Goal: Complete application form: Complete application form

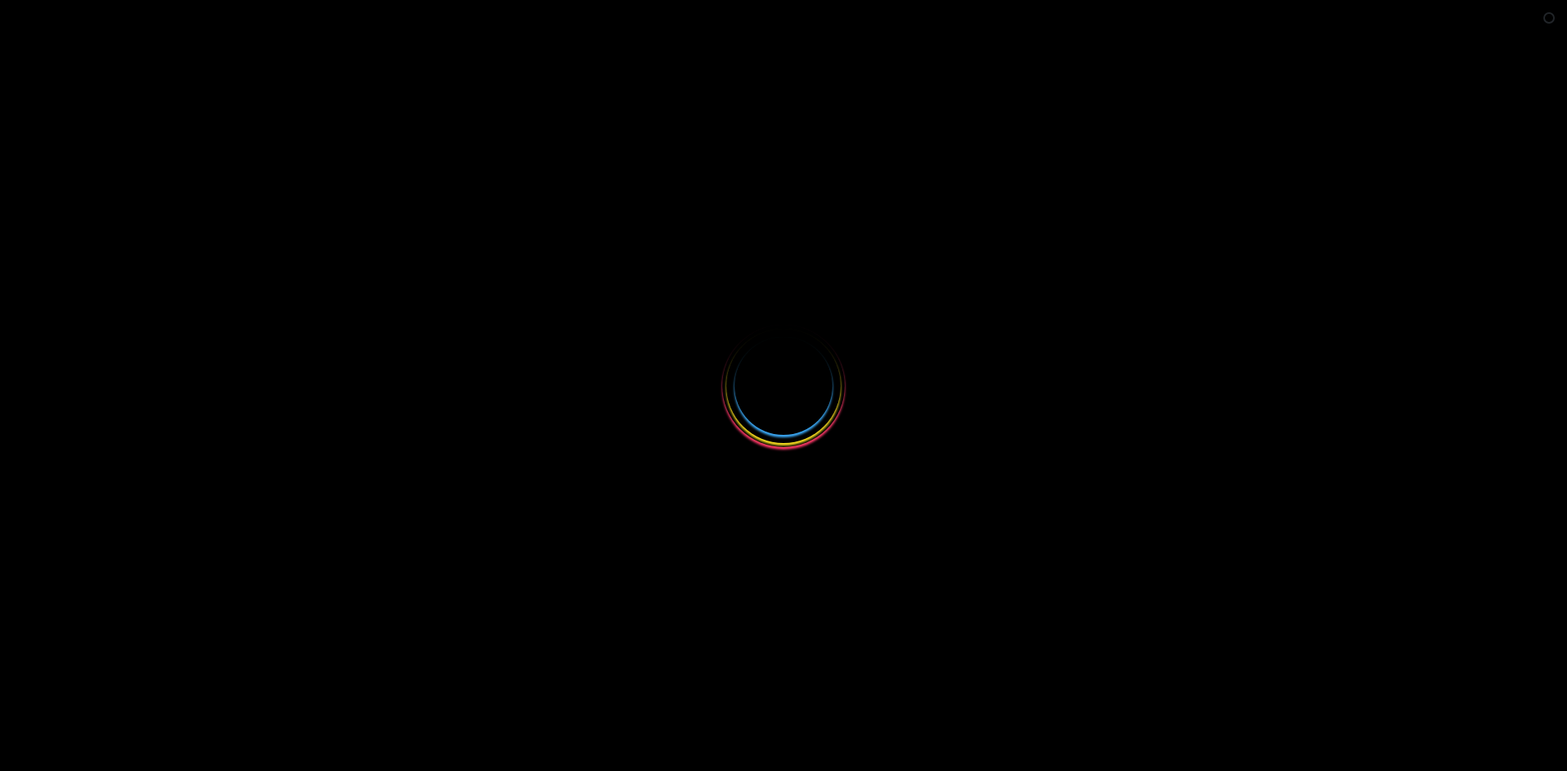
select select
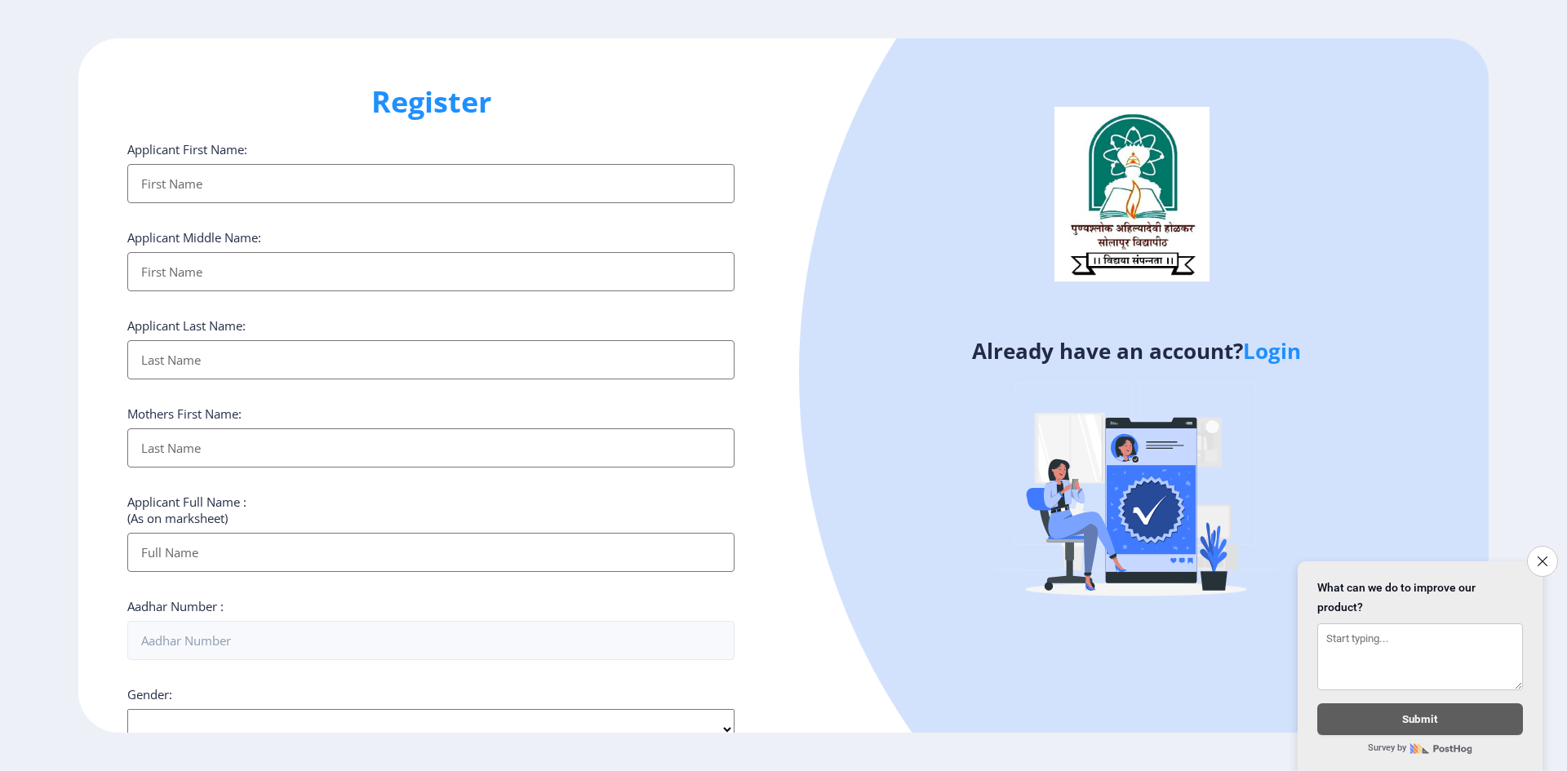
click at [160, 173] on input "Applicant First Name:" at bounding box center [430, 183] width 607 height 39
type input "Anjali"
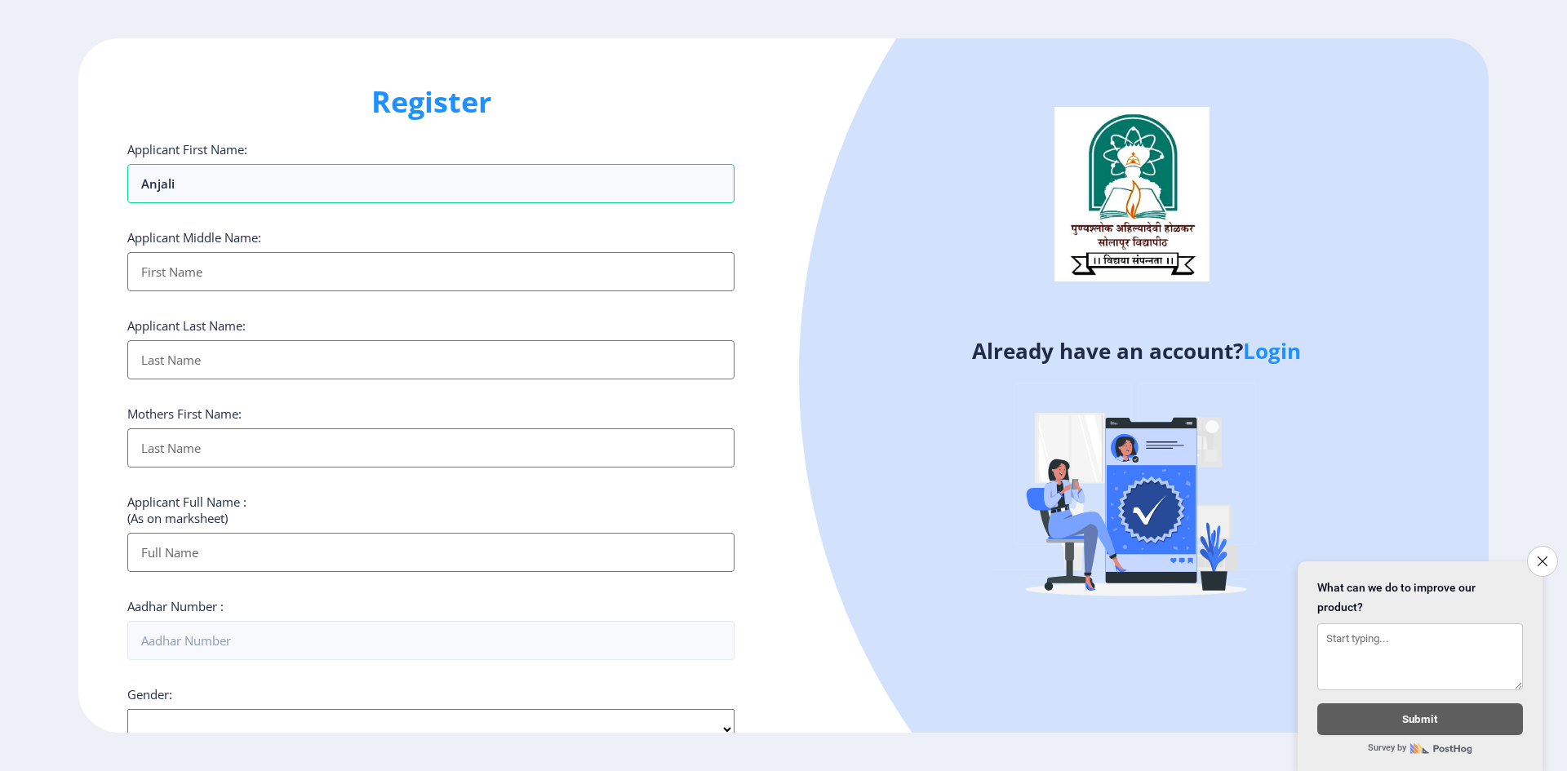
click at [193, 265] on input "Applicant First Name:" at bounding box center [430, 271] width 607 height 39
type input "Babu"
click at [201, 361] on input "Applicant First Name:" at bounding box center [430, 359] width 607 height 39
type input "Devare"
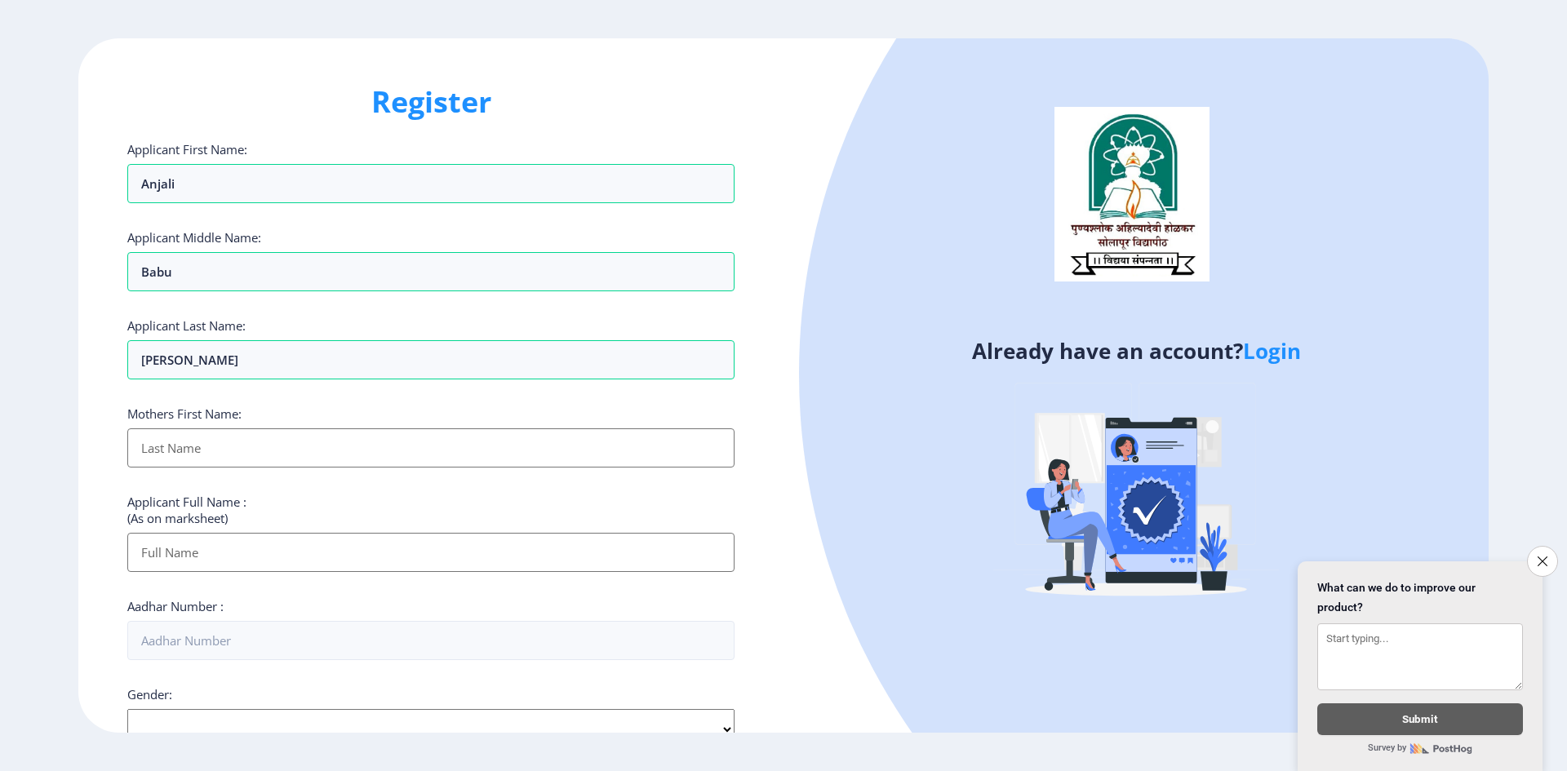
click at [200, 439] on input "Applicant First Name:" at bounding box center [430, 448] width 607 height 39
type input "Durga"
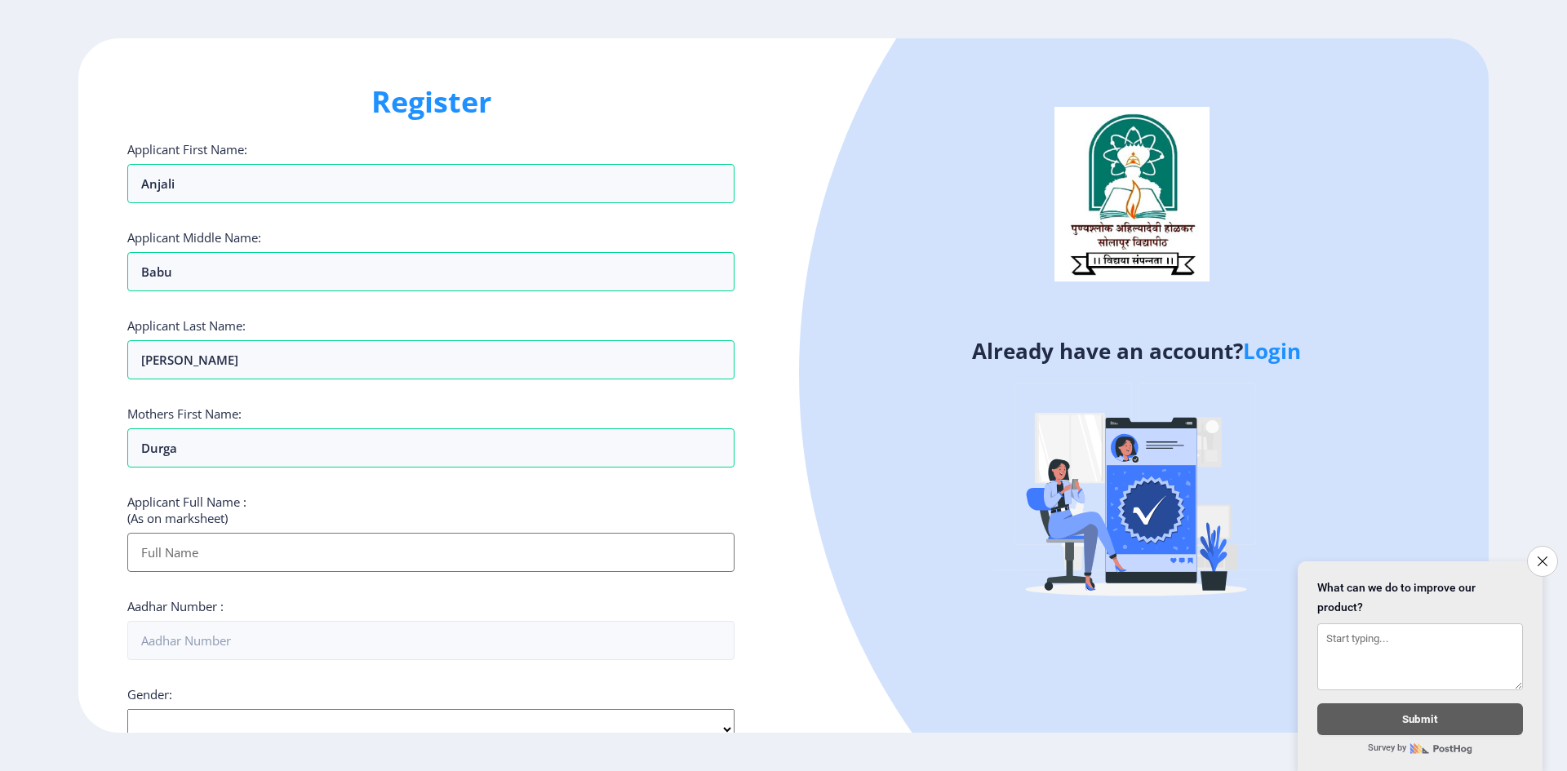
click at [190, 542] on input "Applicant First Name:" at bounding box center [430, 552] width 607 height 39
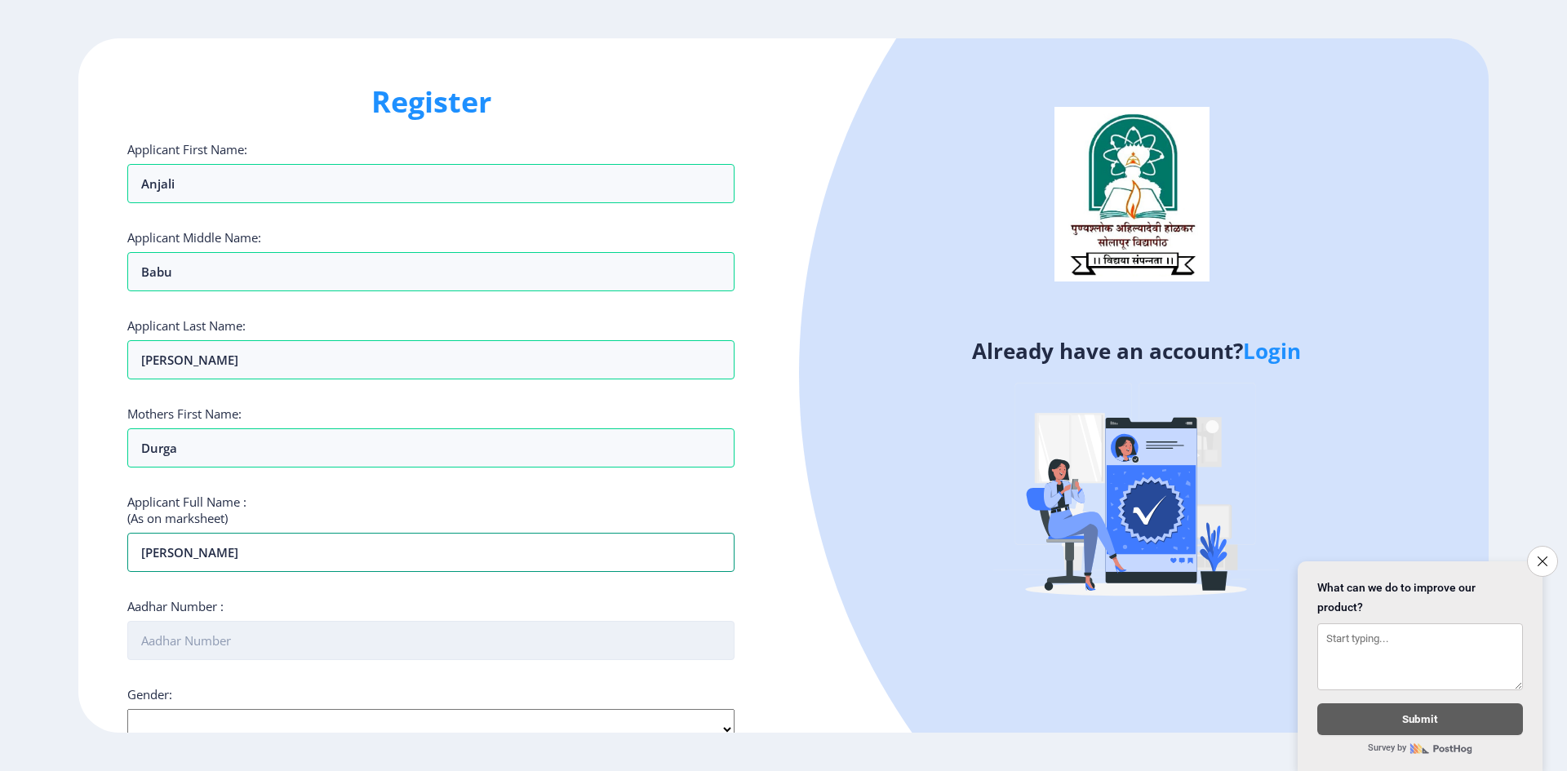
type input "Anjali Babu Devare"
click at [225, 650] on input "Aadhar Number :" at bounding box center [430, 640] width 607 height 39
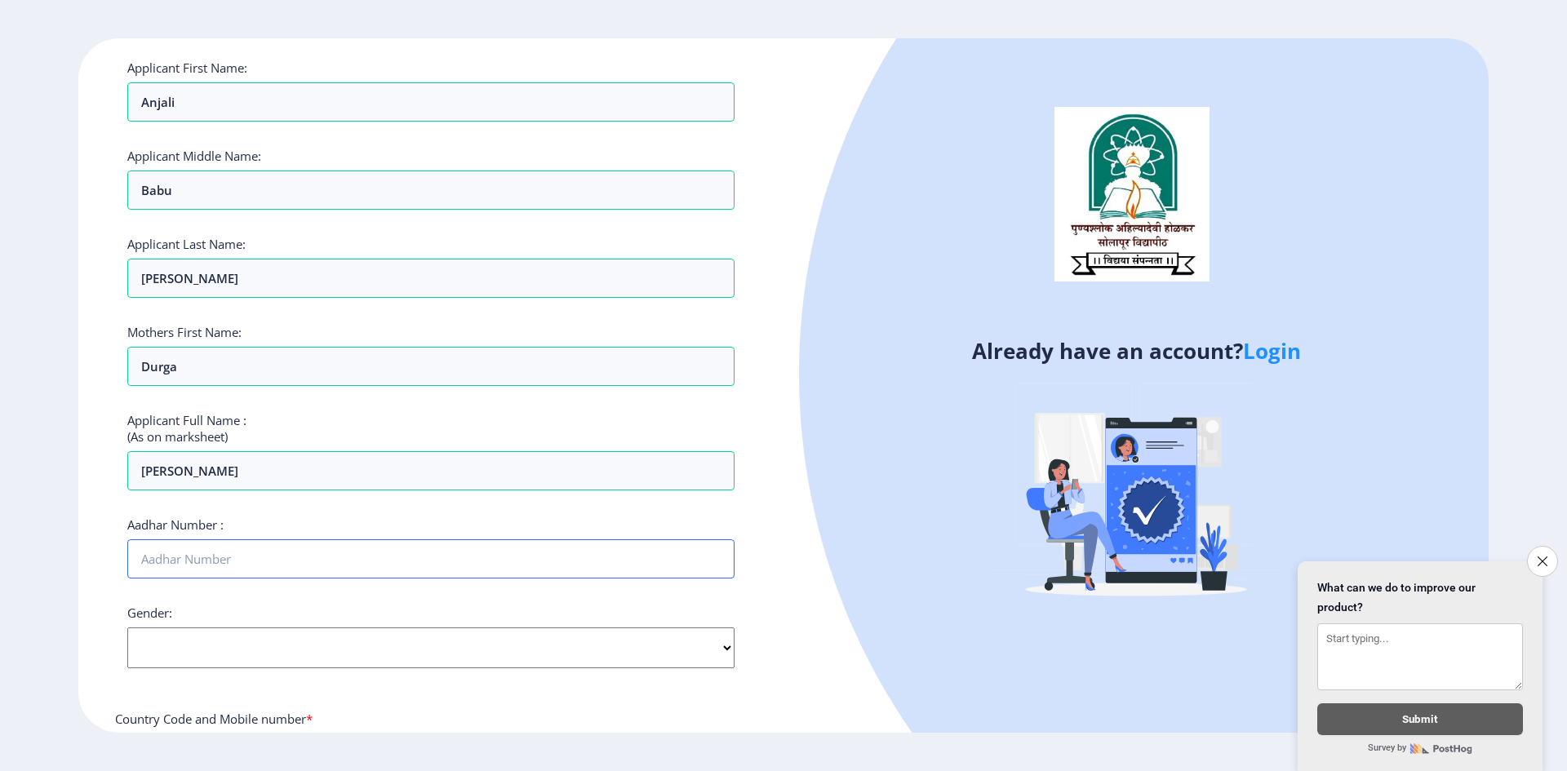
scroll to position [245, 0]
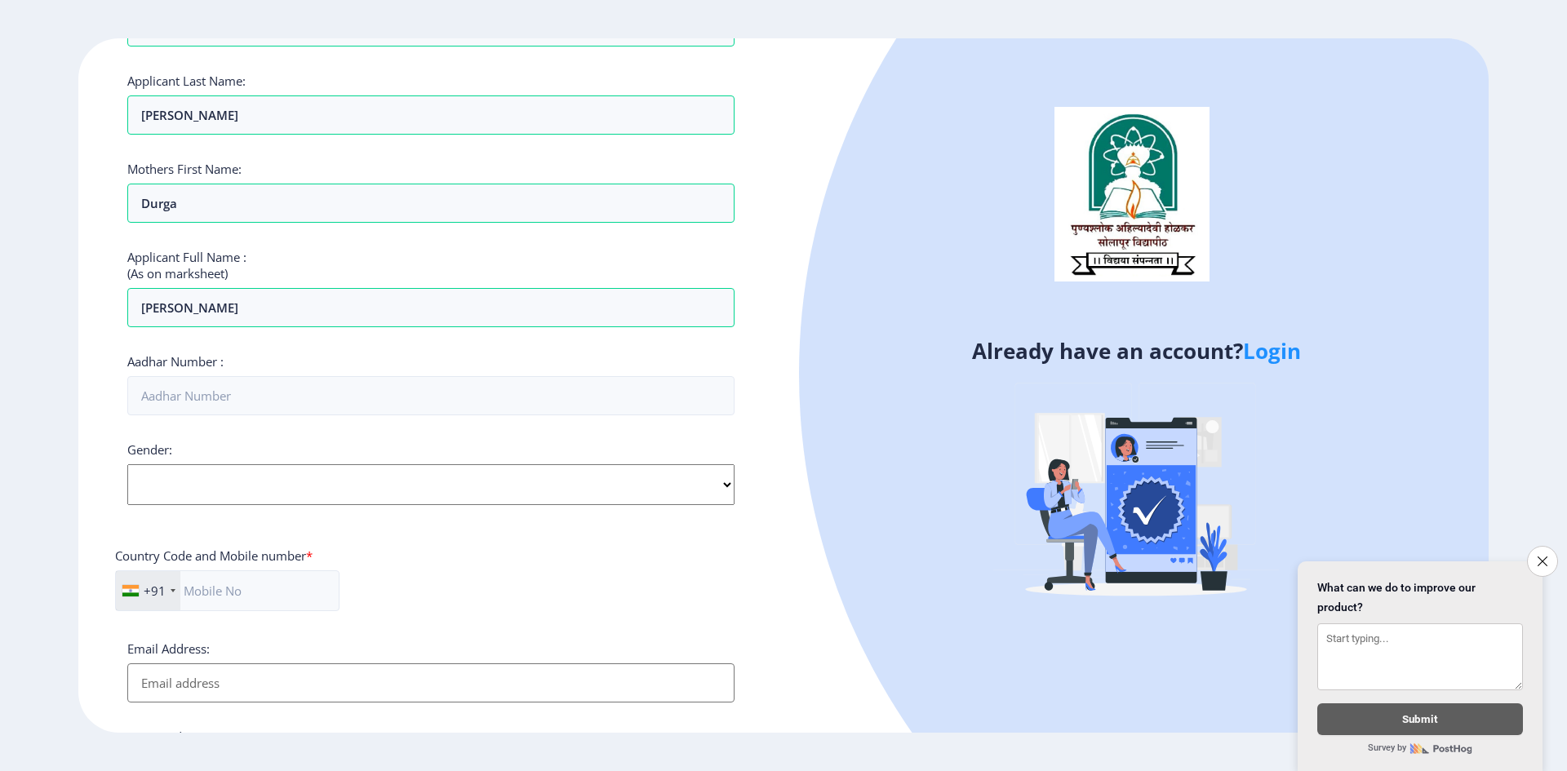
click at [487, 472] on div "Applicant First Name: Anjali Applicant Middle Name: Babu Applicant Last Name: D…" at bounding box center [430, 387] width 607 height 983
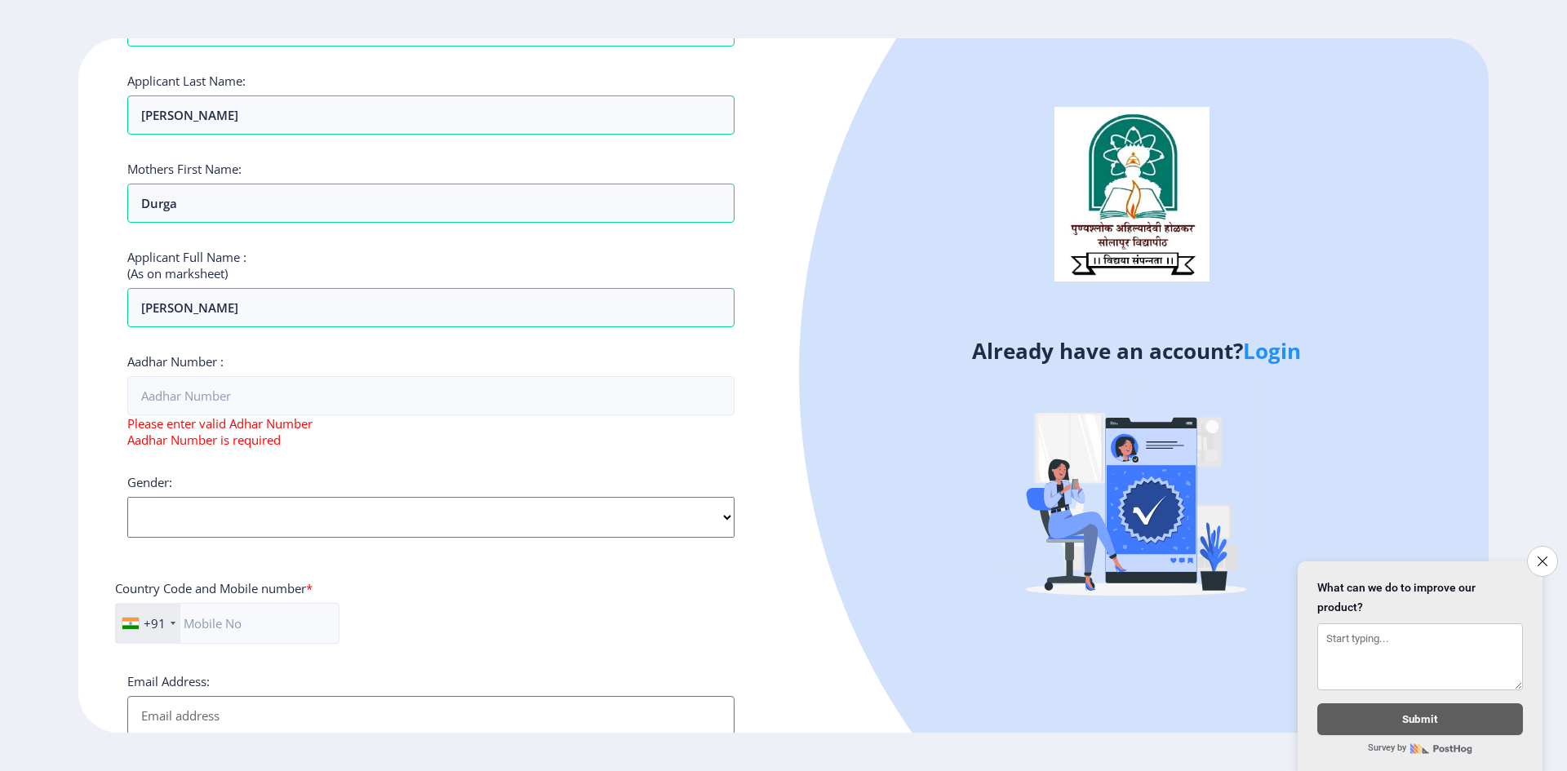
select select "[DEMOGRAPHIC_DATA]"
click at [127, 497] on select "Select Gender Male Female Other" at bounding box center [430, 517] width 607 height 41
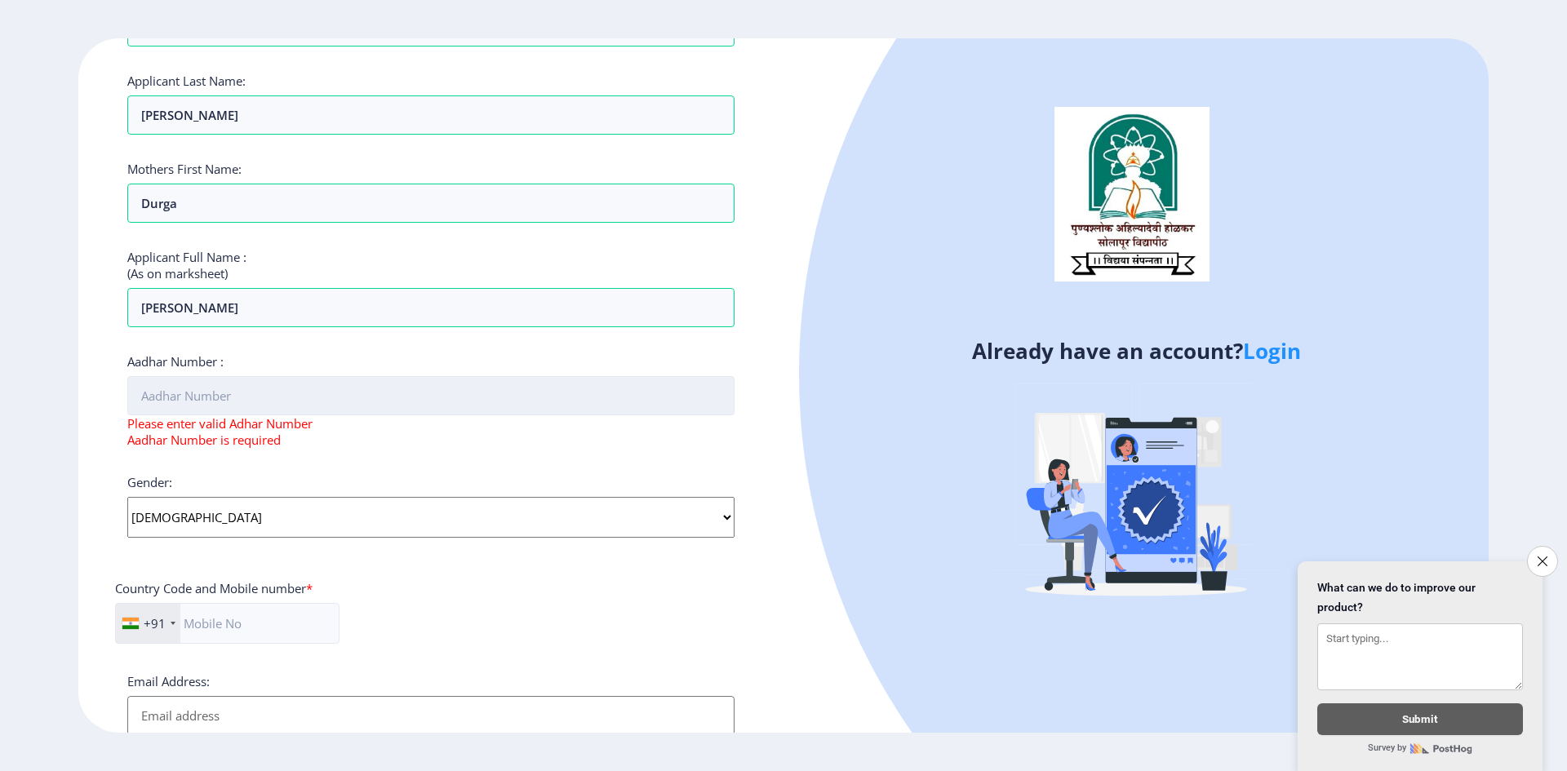
click at [264, 400] on input "Aadhar Number :" at bounding box center [430, 395] width 607 height 39
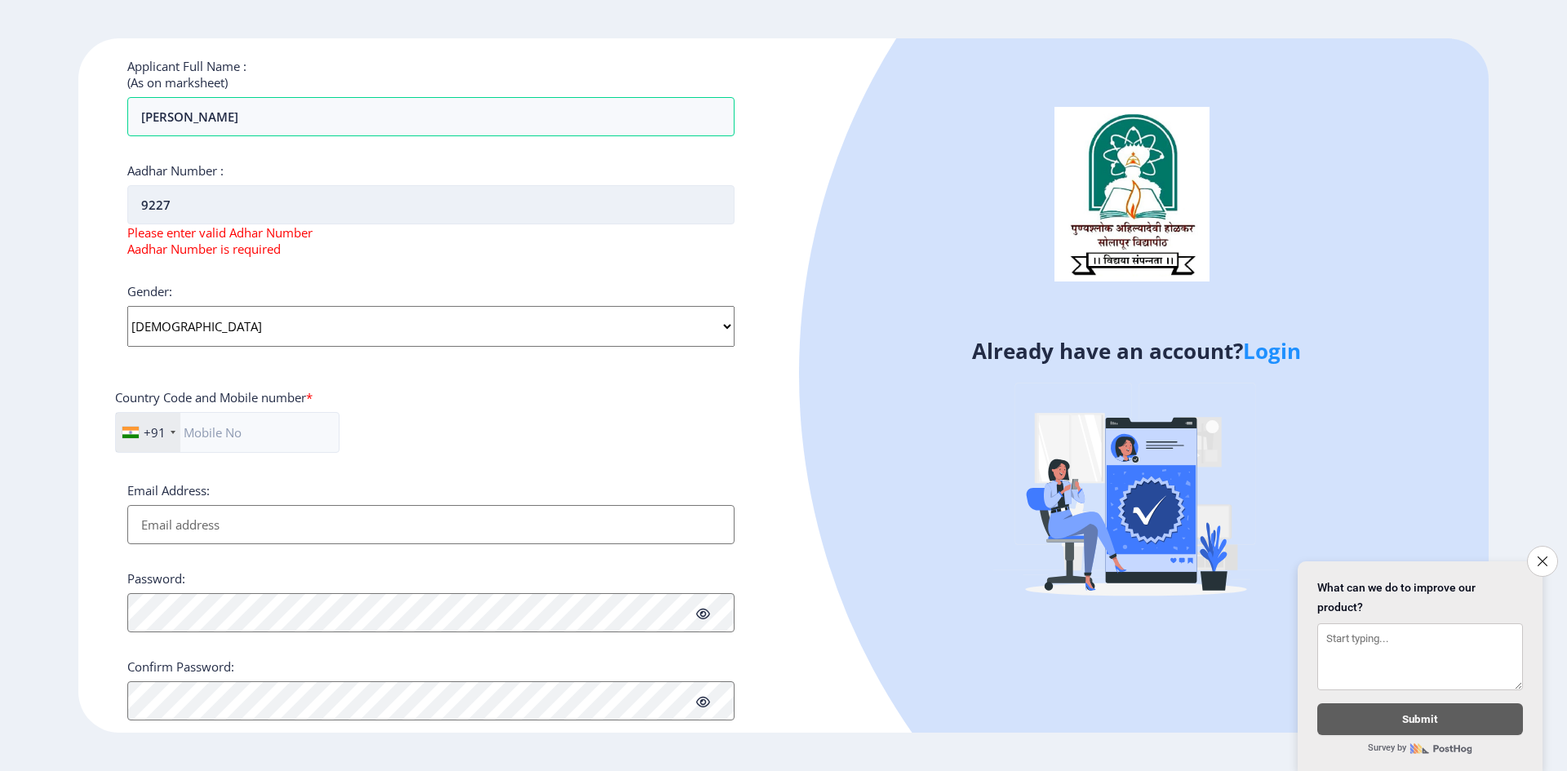
scroll to position [474, 0]
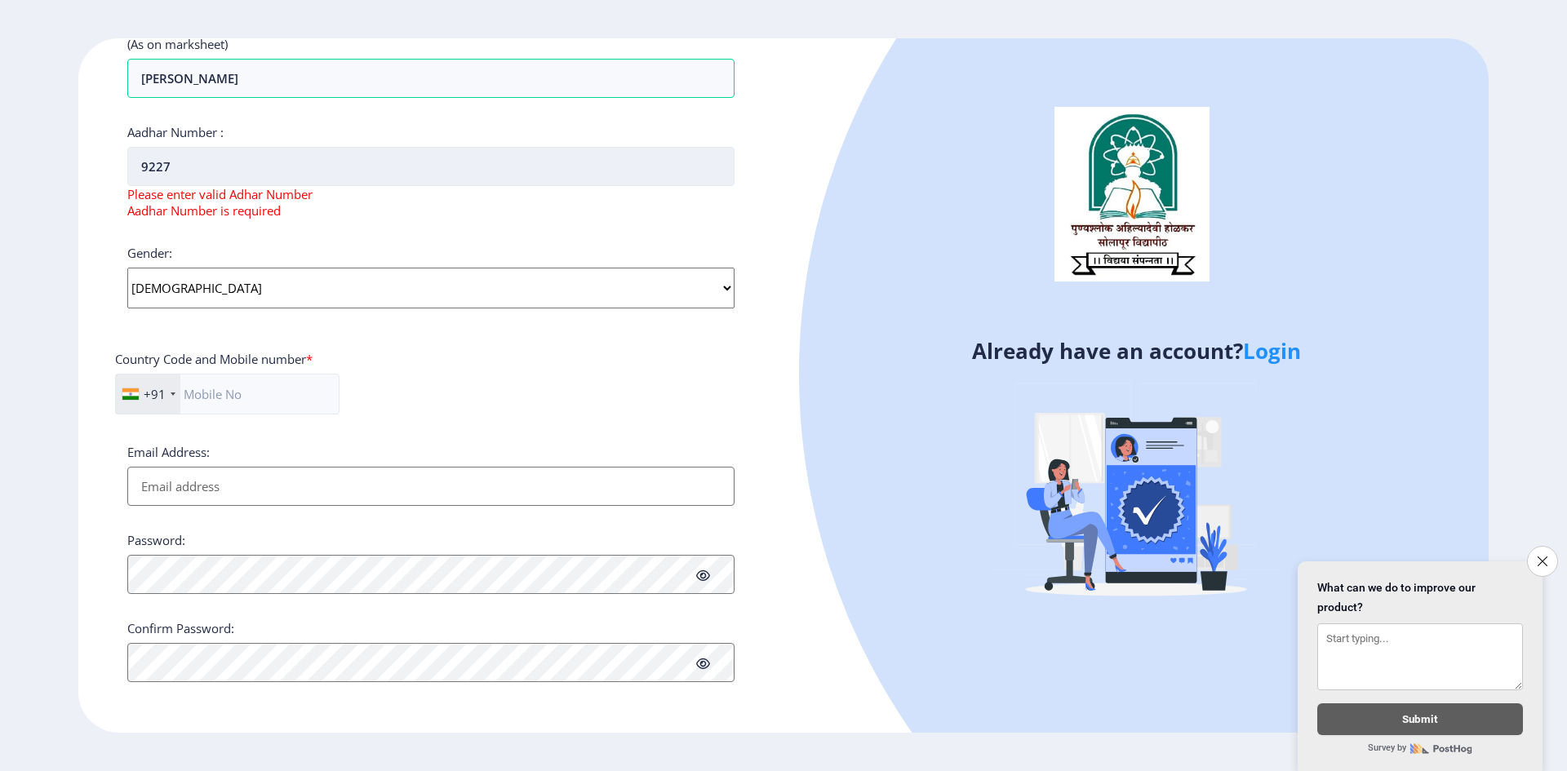
drag, startPoint x: 189, startPoint y: 170, endPoint x: 138, endPoint y: 168, distance: 51.5
click at [138, 168] on input "9227" at bounding box center [430, 166] width 607 height 39
type input "9"
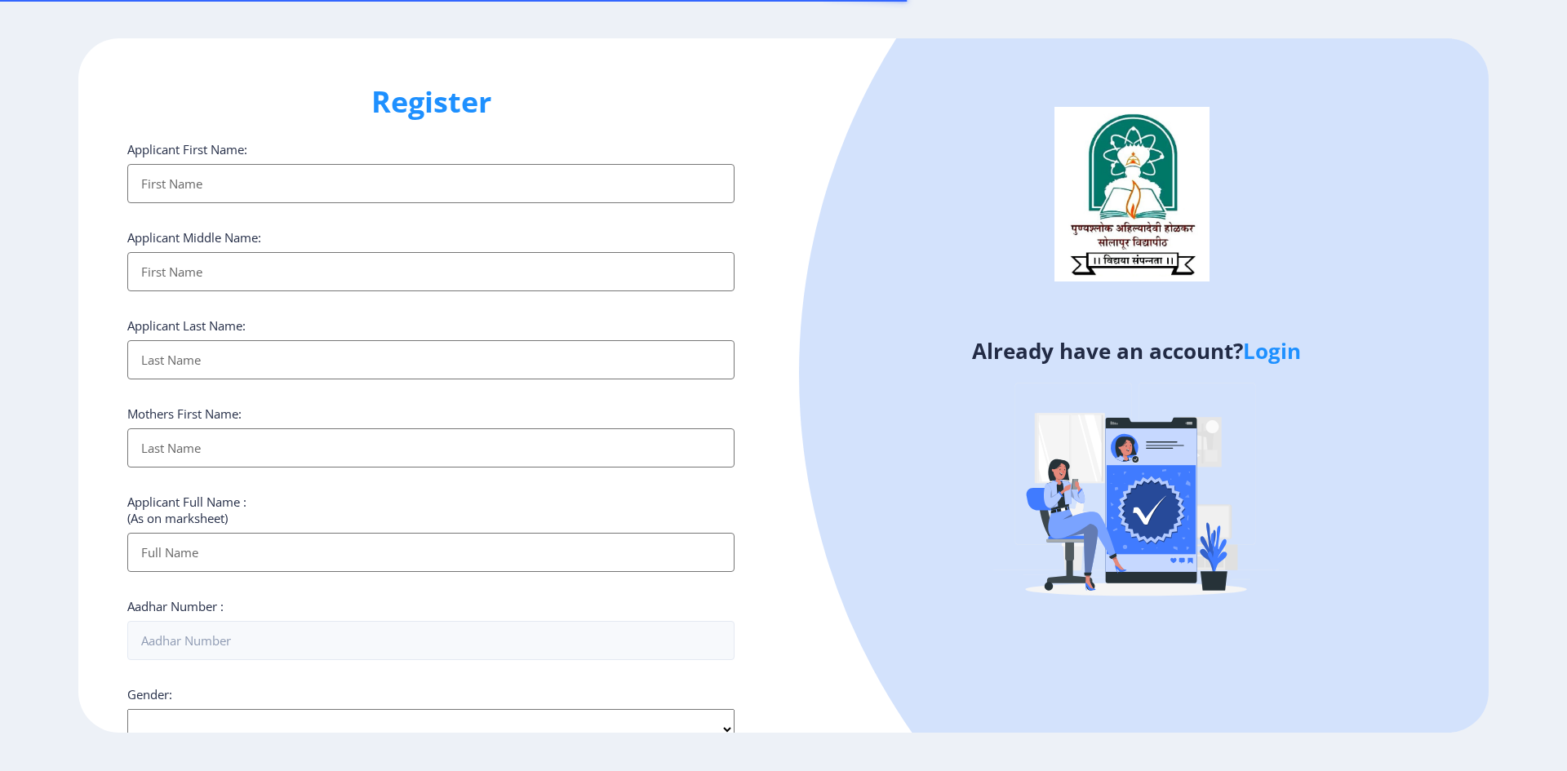
select select
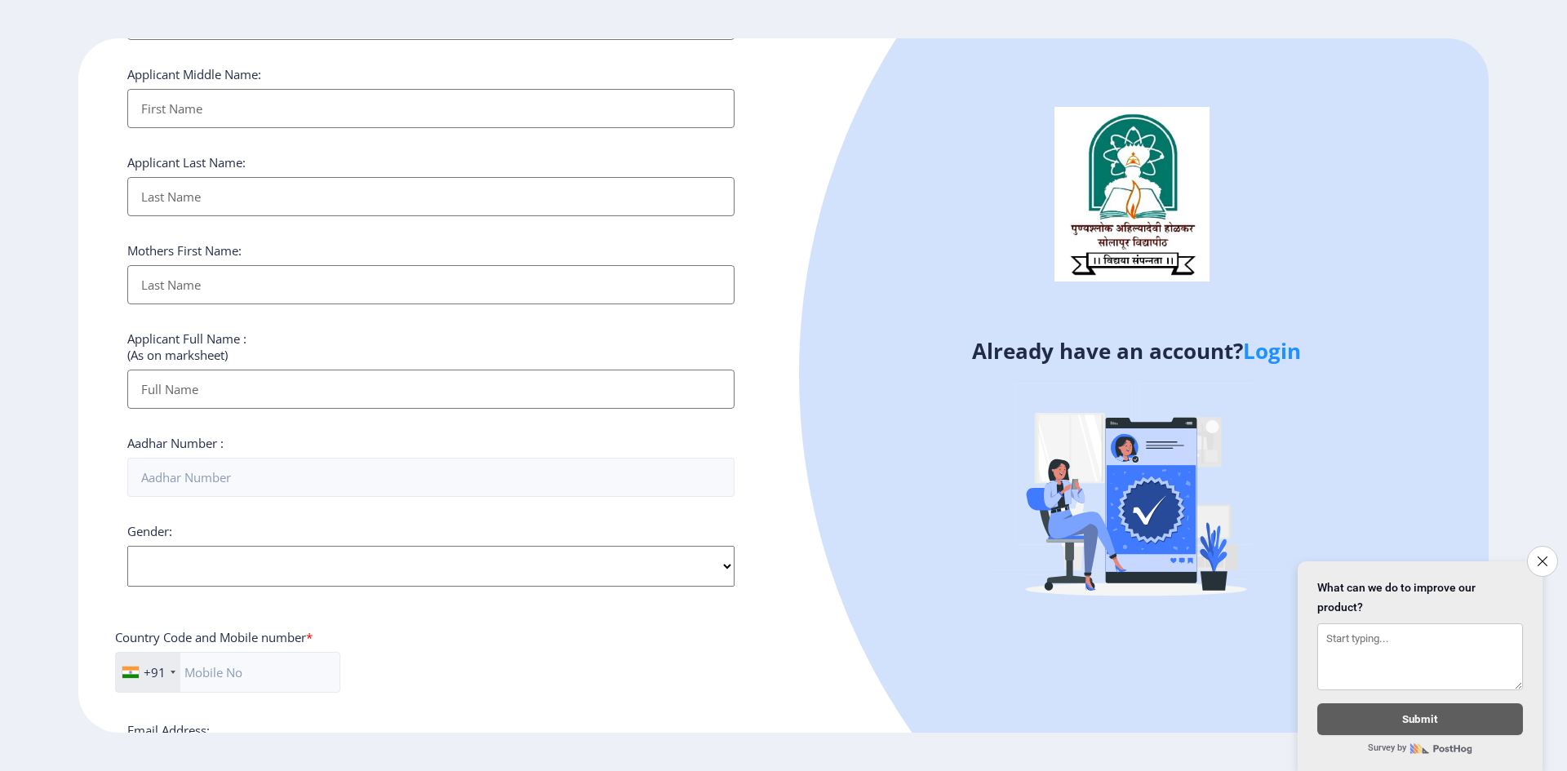
scroll to position [442, 0]
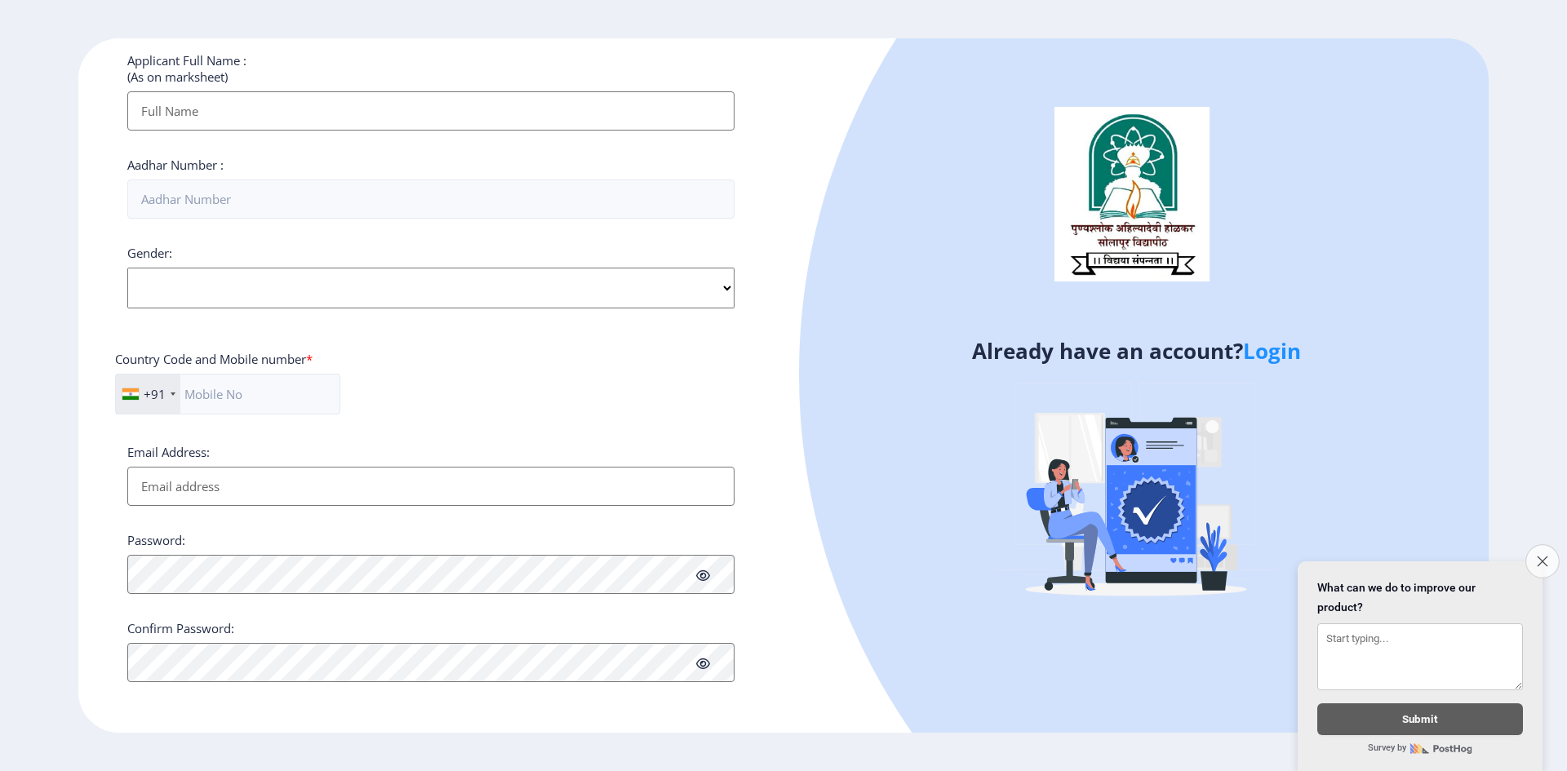
click at [1550, 548] on button "Close survey" at bounding box center [1543, 562] width 34 height 34
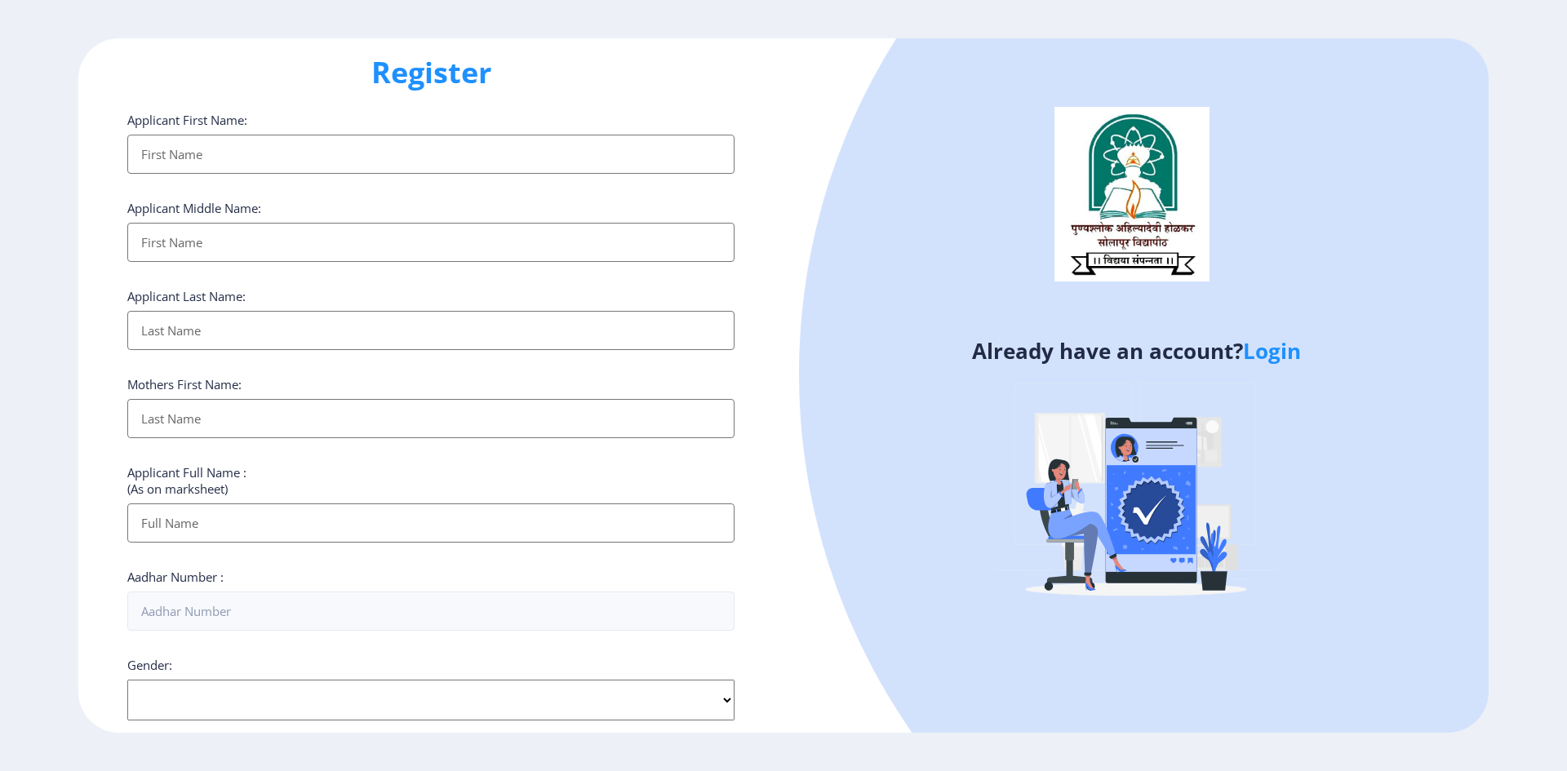
scroll to position [0, 0]
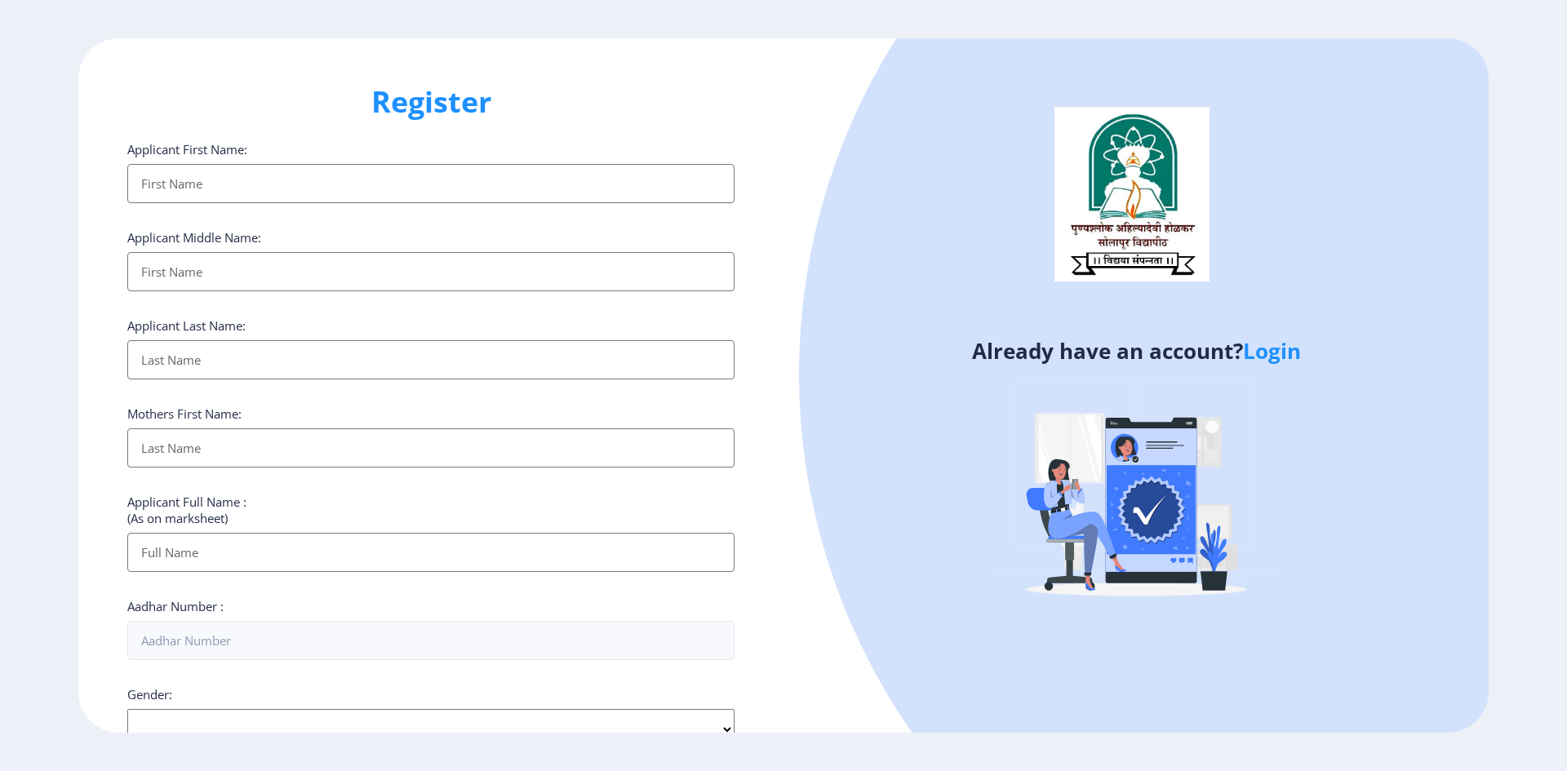
click at [1264, 353] on link "Login" at bounding box center [1272, 350] width 58 height 29
